Goal: Find specific page/section: Find specific page/section

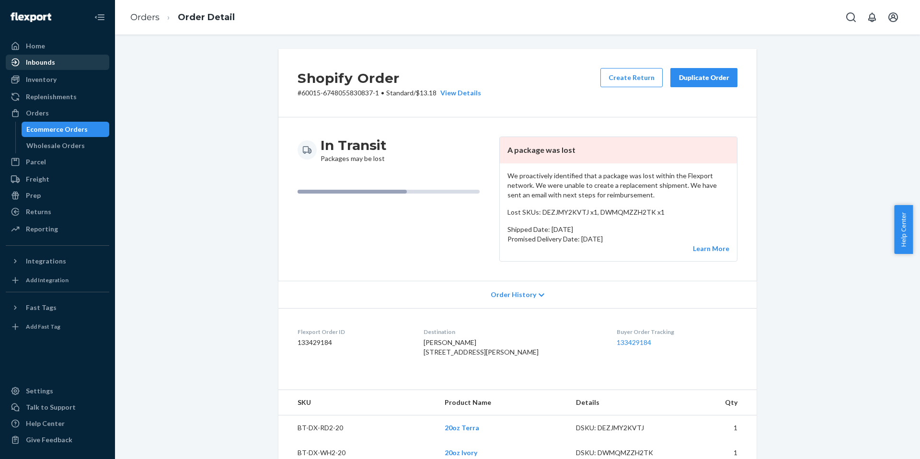
drag, startPoint x: 0, startPoint y: 0, endPoint x: 69, endPoint y: 63, distance: 93.6
click at [69, 63] on div "Inbounds" at bounding box center [58, 62] width 102 height 13
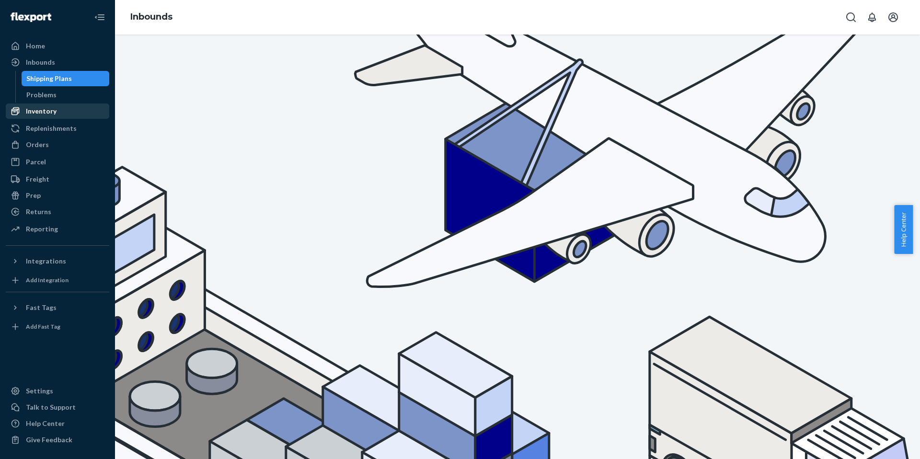
click at [58, 110] on div "Inventory" at bounding box center [58, 110] width 102 height 13
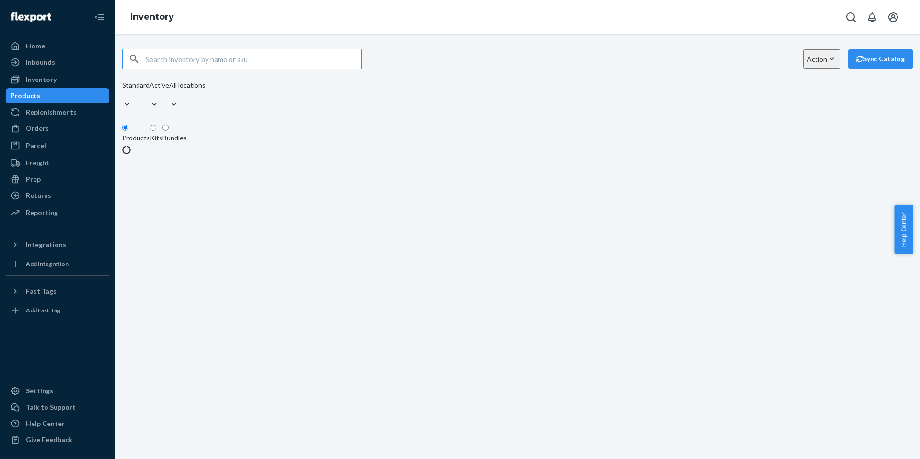
click at [205, 62] on input "text" at bounding box center [254, 58] width 216 height 19
type input "i"
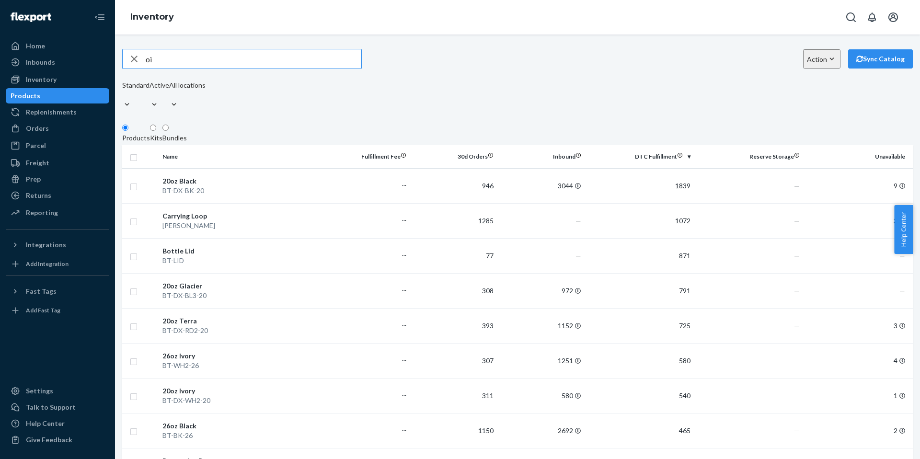
type input "o"
type input "mixer"
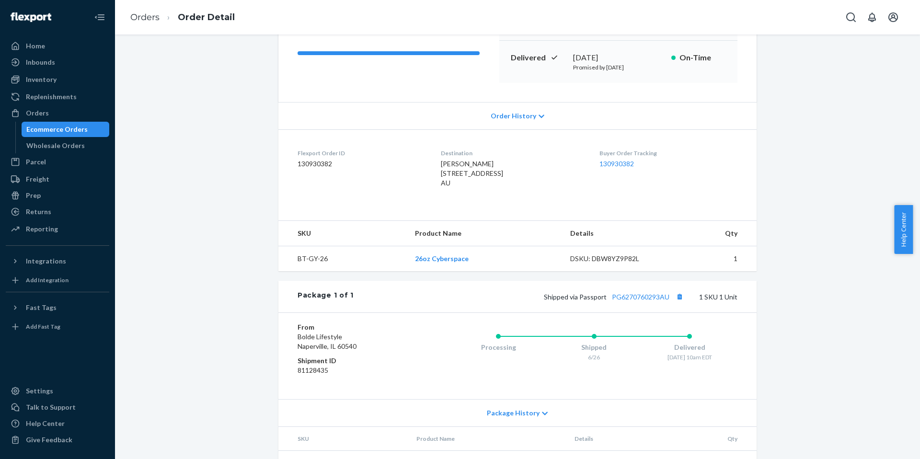
scroll to position [176, 0]
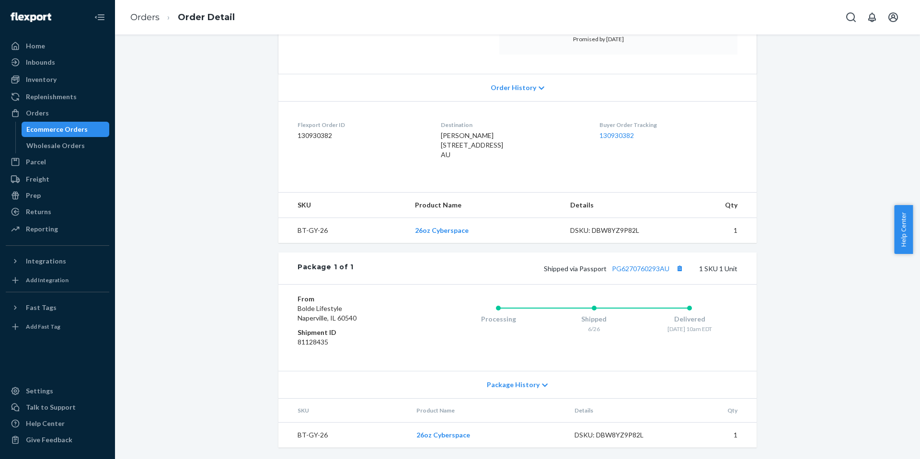
click at [479, 131] on span "PAUL DAVENPORT 21 BLACK SWAN RISE BEELIAR, WA 6164 AU" at bounding box center [472, 144] width 62 height 27
copy span "PAUL DAVENPORT"
click at [857, 13] on button "Open Search Box" at bounding box center [850, 17] width 19 height 19
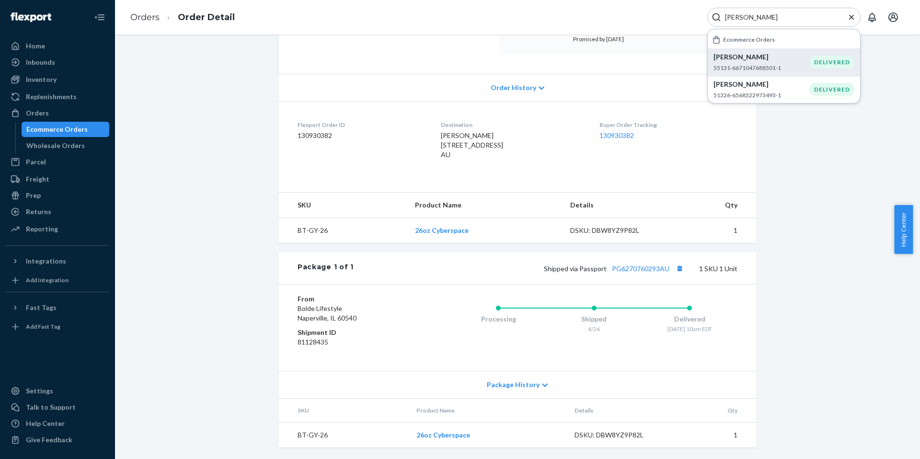
drag, startPoint x: 798, startPoint y: 66, endPoint x: 772, endPoint y: 60, distance: 26.1
click at [772, 60] on div "paul davenport 55131-6671047688501-1" at bounding box center [761, 62] width 96 height 20
click at [763, 65] on p "55131-6671047688501-1" at bounding box center [761, 68] width 96 height 8
click at [752, 93] on p "51326-6568522973493-1" at bounding box center [761, 95] width 96 height 8
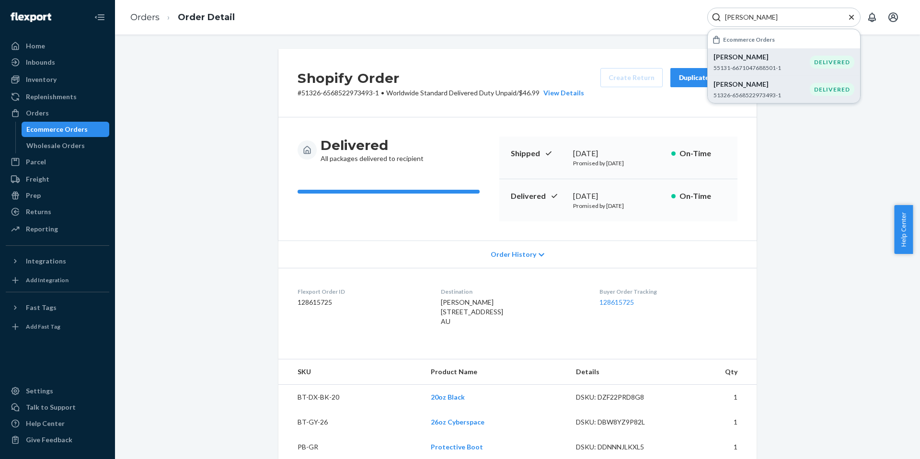
click at [794, 19] on input "PAUL DAVENPORT" at bounding box center [780, 17] width 118 height 10
paste input "John T Boynton"
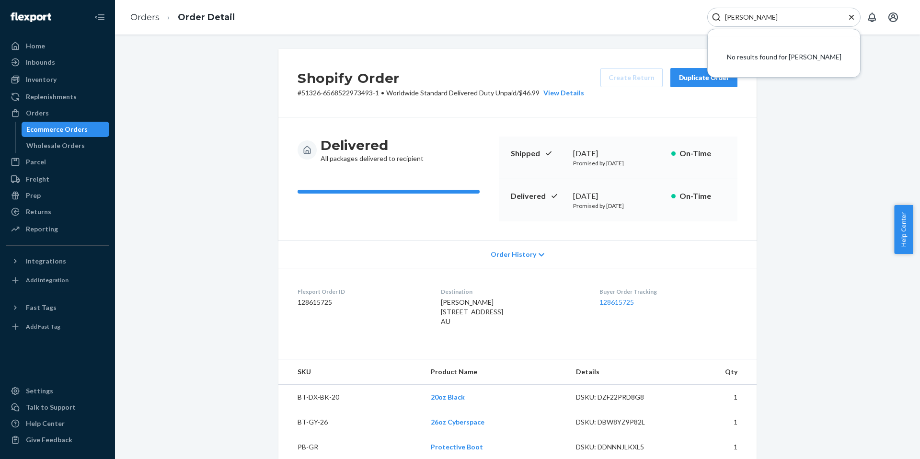
click at [741, 19] on input "John T Boynton" at bounding box center [780, 17] width 118 height 10
type input "John Boynton"
click at [741, 60] on p "John Boynton" at bounding box center [761, 57] width 96 height 10
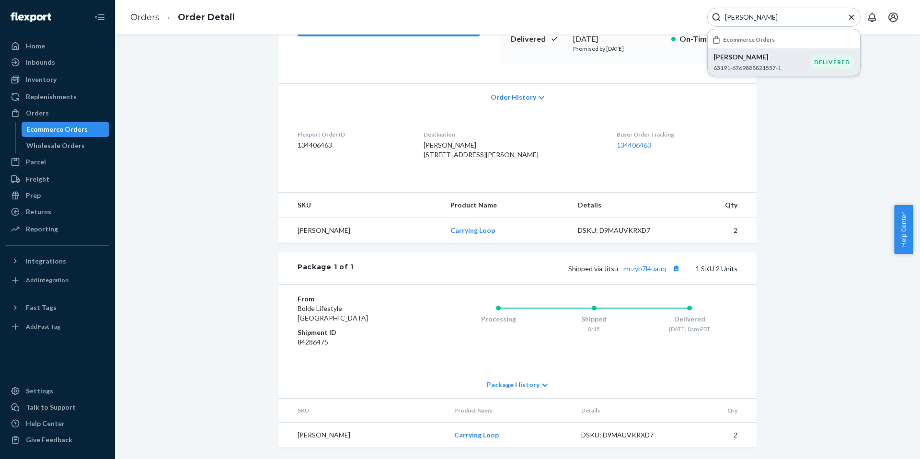
scroll to position [176, 0]
drag, startPoint x: 841, startPoint y: 189, endPoint x: 727, endPoint y: 184, distance: 114.1
click at [841, 189] on div "Shopify Order # 63191-6769888821557-1 • Standard / $8.48 View Details Submit Cl…" at bounding box center [517, 175] width 790 height 567
click at [716, 61] on p "John Boynton" at bounding box center [761, 57] width 96 height 10
click at [839, 180] on div "Shopify Order # 63191-6769888821557-1 • Standard / $8.48 View Details Submit Cl…" at bounding box center [517, 175] width 790 height 567
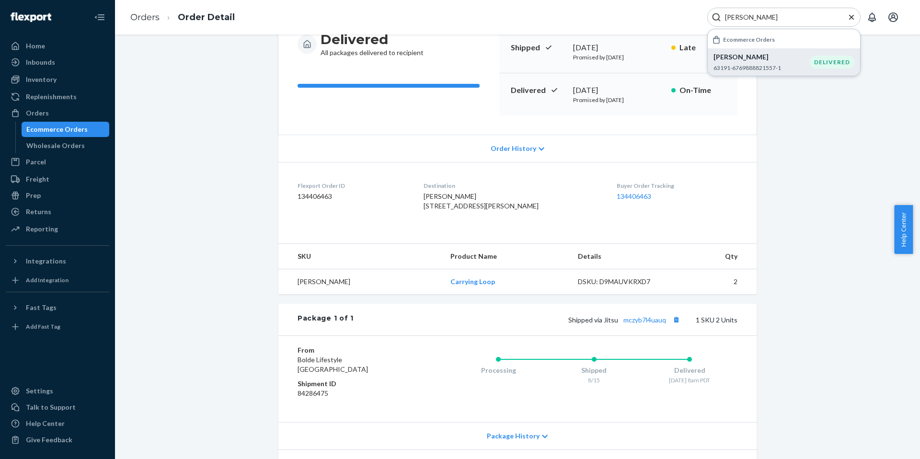
scroll to position [104, 0]
